Goal: Task Accomplishment & Management: Manage account settings

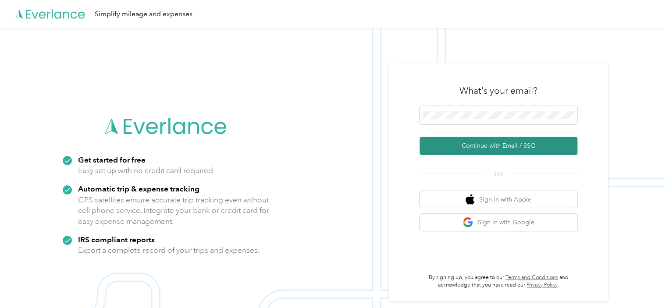
click at [493, 149] on button "Continue with Email / SSO" at bounding box center [499, 146] width 158 height 18
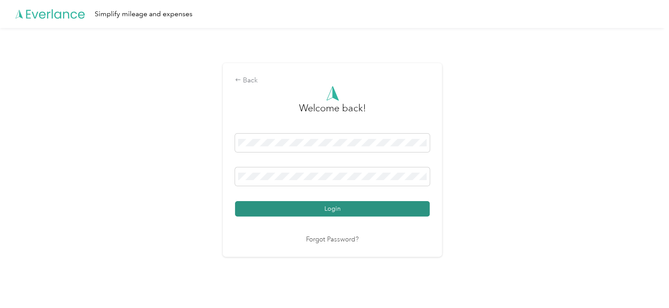
click at [352, 210] on button "Login" at bounding box center [332, 208] width 195 height 15
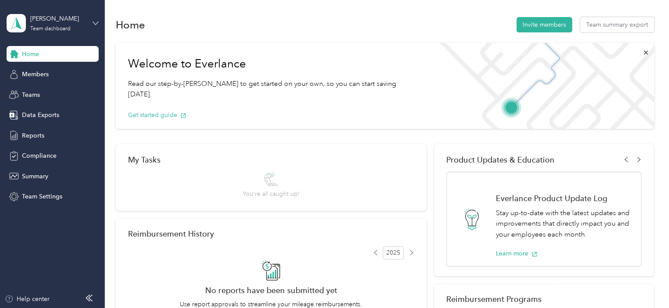
click at [97, 23] on icon at bounding box center [96, 23] width 6 height 6
click at [61, 91] on div "Personal dashboard" at bounding box center [41, 91] width 55 height 9
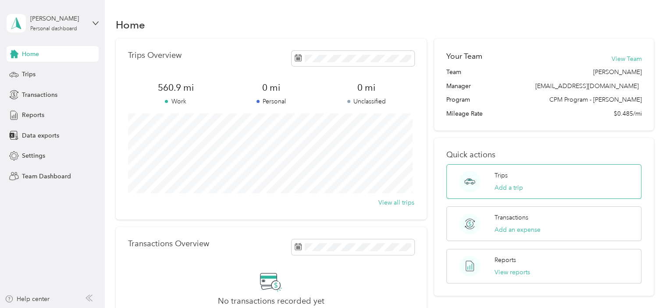
click at [472, 183] on circle at bounding box center [470, 181] width 21 height 21
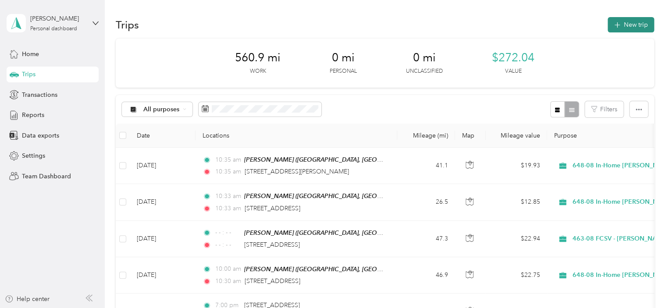
click at [619, 24] on button "New trip" at bounding box center [631, 24] width 46 height 15
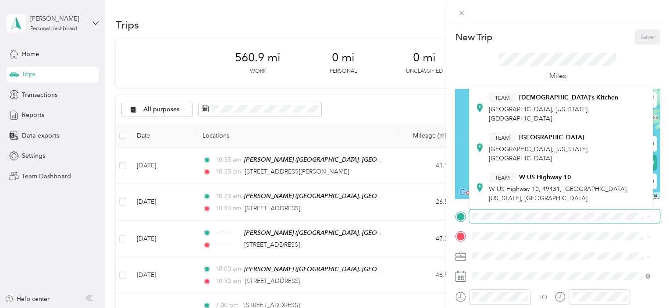
scroll to position [175, 0]
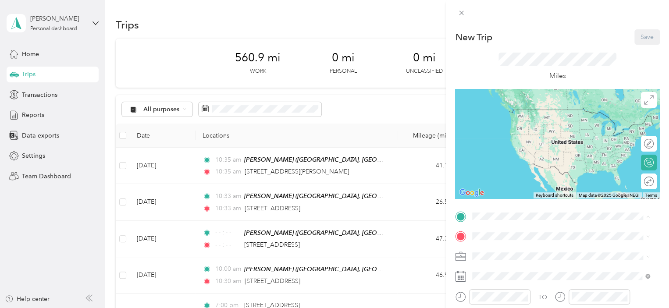
click at [528, 170] on div "TEAM [PERSON_NAME][GEOGRAPHIC_DATA][PERSON_NAME], [US_STATE], [GEOGRAPHIC_DATA]" at bounding box center [568, 183] width 158 height 31
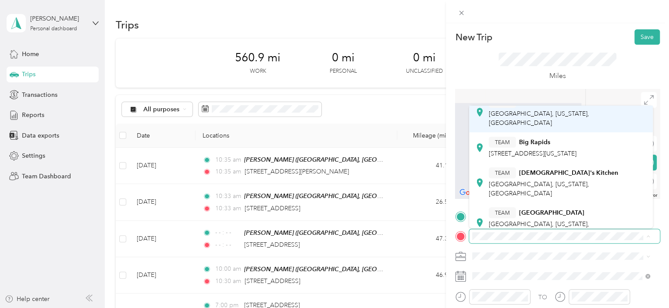
scroll to position [88, 0]
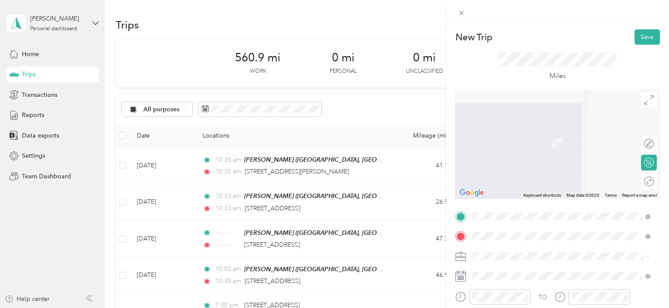
click at [507, 134] on span "[STREET_ADDRESS][PERSON_NAME][US_STATE]" at bounding box center [557, 130] width 136 height 8
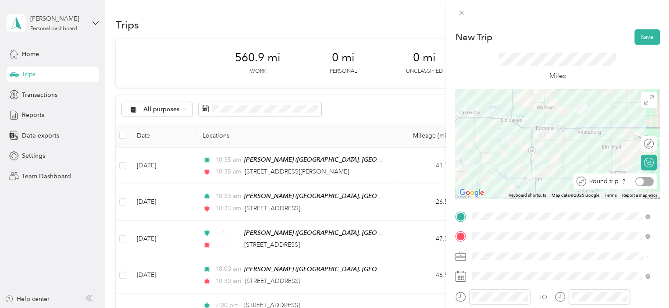
click at [637, 182] on div at bounding box center [641, 182] width 8 height 8
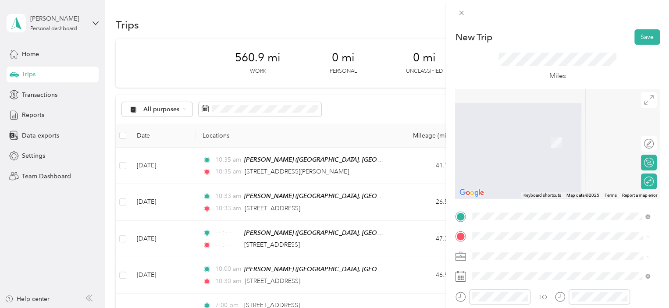
click at [512, 130] on span "[STREET_ADDRESS][US_STATE]" at bounding box center [533, 126] width 88 height 8
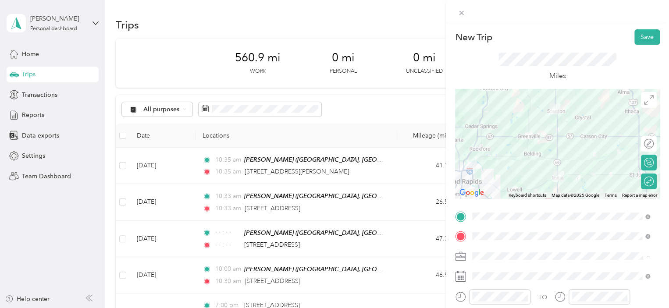
click at [498, 209] on span "463-08 FCSV - [PERSON_NAME]" at bounding box center [521, 210] width 90 height 7
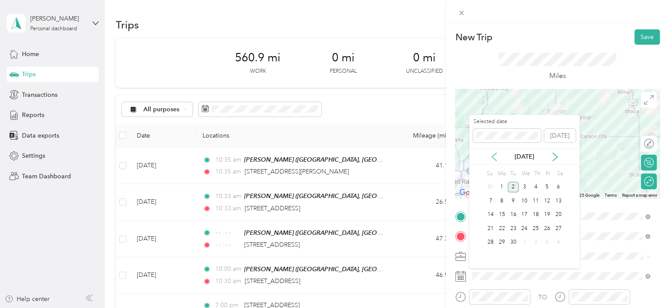
click at [493, 157] on icon at bounding box center [494, 157] width 9 height 9
click at [525, 240] on div "27" at bounding box center [524, 242] width 11 height 11
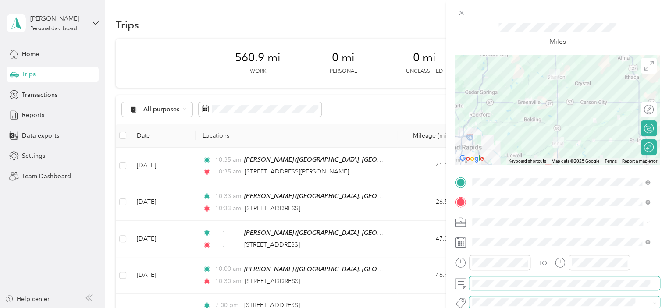
scroll to position [0, 0]
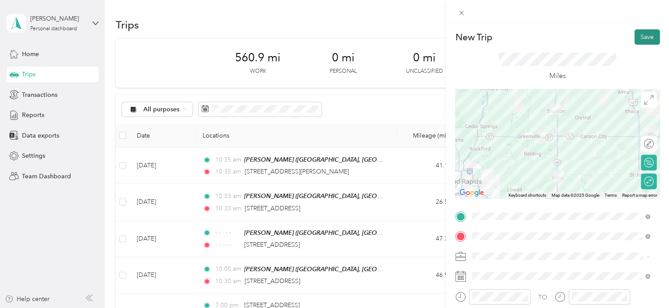
click at [647, 40] on button "Save" at bounding box center [647, 36] width 25 height 15
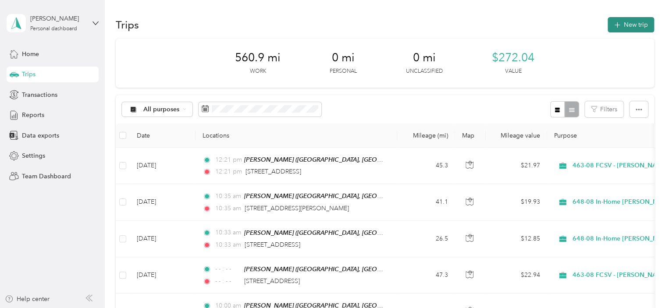
click at [623, 25] on button "New trip" at bounding box center [631, 24] width 46 height 15
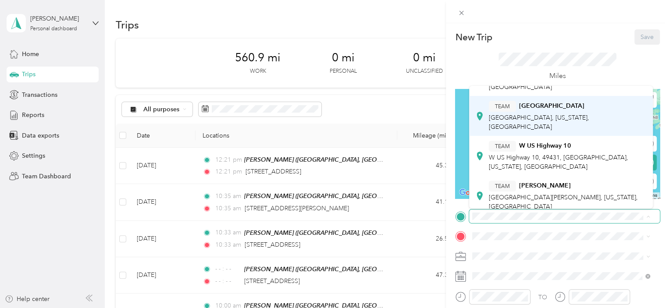
scroll to position [175, 0]
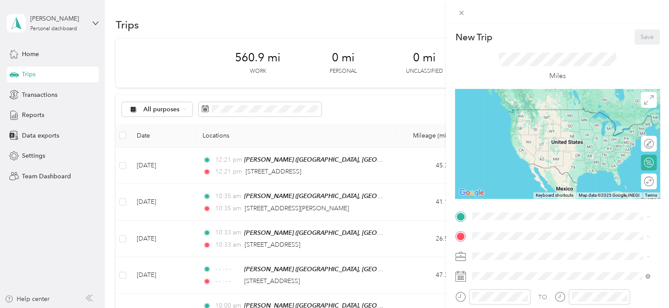
click at [519, 182] on span "[GEOGRAPHIC_DATA][PERSON_NAME], [US_STATE], [GEOGRAPHIC_DATA]" at bounding box center [563, 190] width 149 height 17
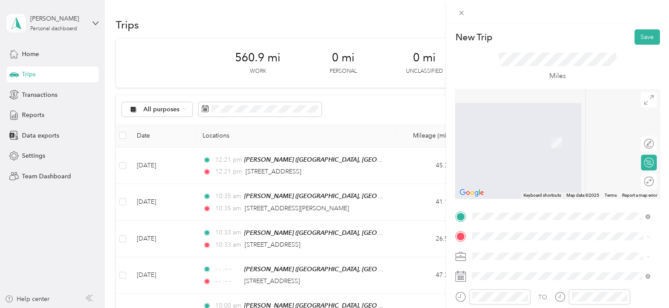
click at [503, 130] on span "[STREET_ADDRESS][PERSON_NAME][US_STATE]" at bounding box center [557, 126] width 136 height 8
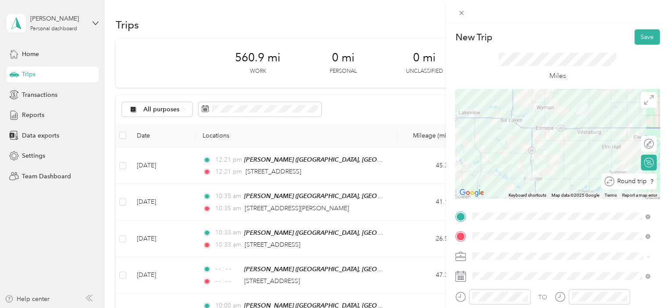
click at [664, 183] on div at bounding box center [664, 181] width 0 height 9
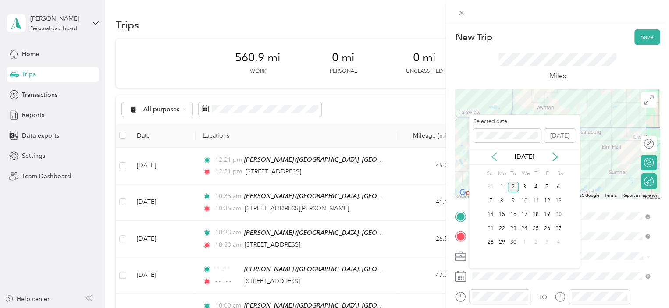
click at [495, 159] on icon at bounding box center [494, 157] width 4 height 8
click at [547, 242] on div "29" at bounding box center [547, 242] width 11 height 11
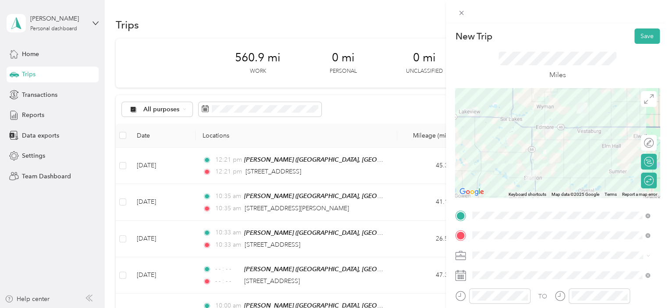
scroll to position [0, 0]
click at [636, 42] on button "Save" at bounding box center [647, 36] width 25 height 15
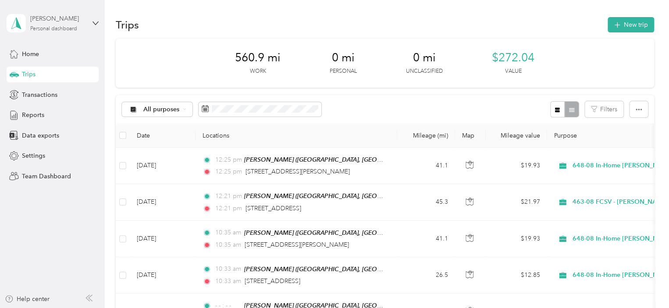
click at [70, 25] on div "[PERSON_NAME] Personal dashboard" at bounding box center [57, 23] width 55 height 18
click at [53, 69] on div "Team dashboard" at bounding box center [37, 67] width 47 height 9
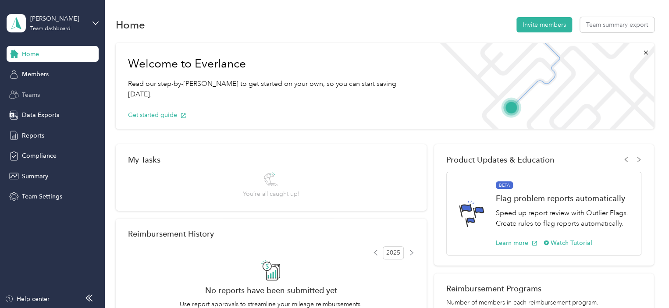
click at [33, 96] on span "Teams" at bounding box center [31, 94] width 18 height 9
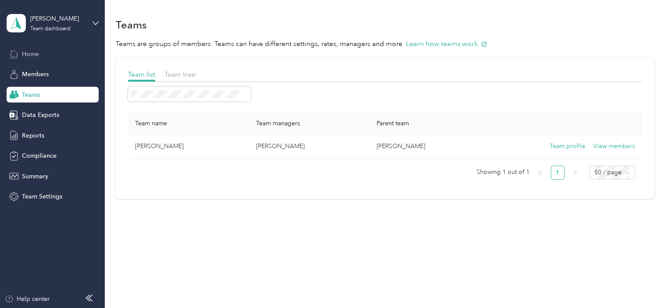
click at [36, 54] on span "Home" at bounding box center [30, 54] width 17 height 9
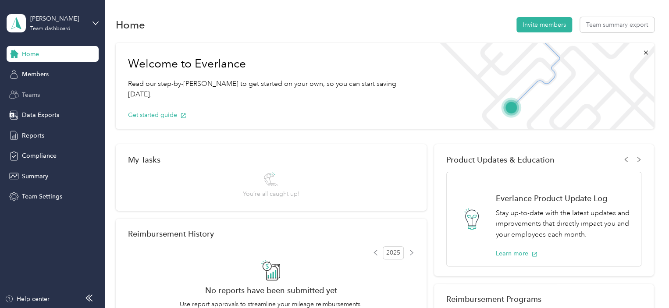
click at [33, 95] on span "Teams" at bounding box center [31, 94] width 18 height 9
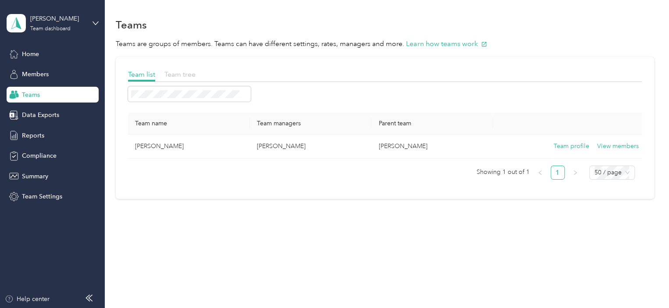
click at [170, 74] on span "Team tree" at bounding box center [180, 74] width 31 height 8
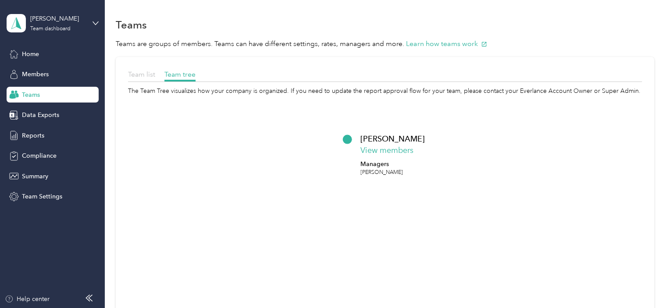
click at [143, 77] on span "Team list" at bounding box center [141, 74] width 27 height 8
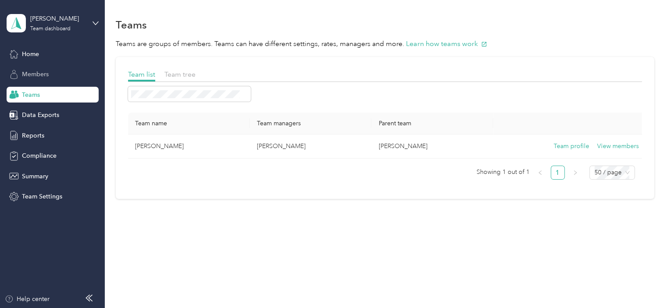
click at [46, 77] on span "Members" at bounding box center [35, 74] width 27 height 9
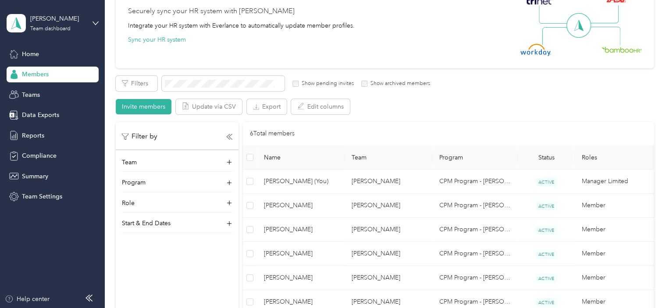
scroll to position [132, 0]
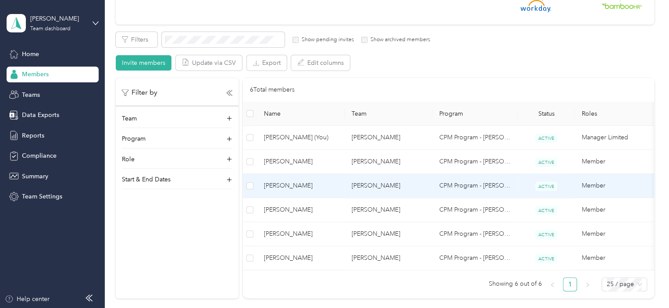
click at [283, 186] on span "[PERSON_NAME]" at bounding box center [301, 186] width 74 height 10
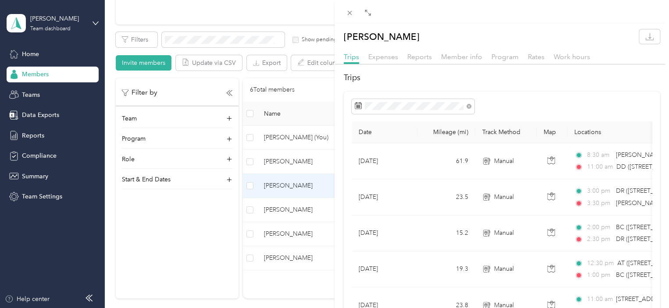
click at [281, 210] on div "[PERSON_NAME] Trips Expenses Reports Member info Program Rates Work hours Trips…" at bounding box center [334, 154] width 669 height 308
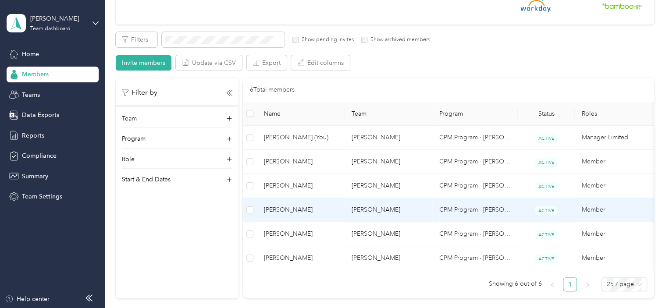
click at [281, 210] on span "[PERSON_NAME]" at bounding box center [301, 210] width 74 height 10
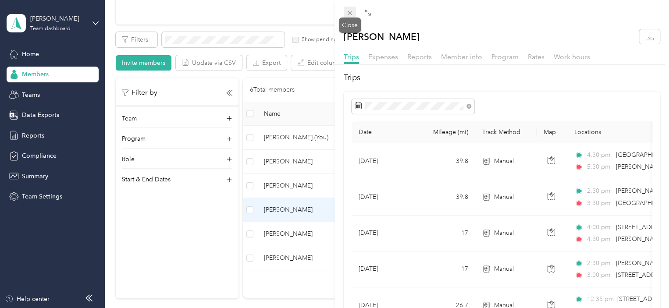
click at [350, 15] on icon at bounding box center [349, 12] width 7 height 7
